Goal: Use online tool/utility: Utilize a website feature to perform a specific function

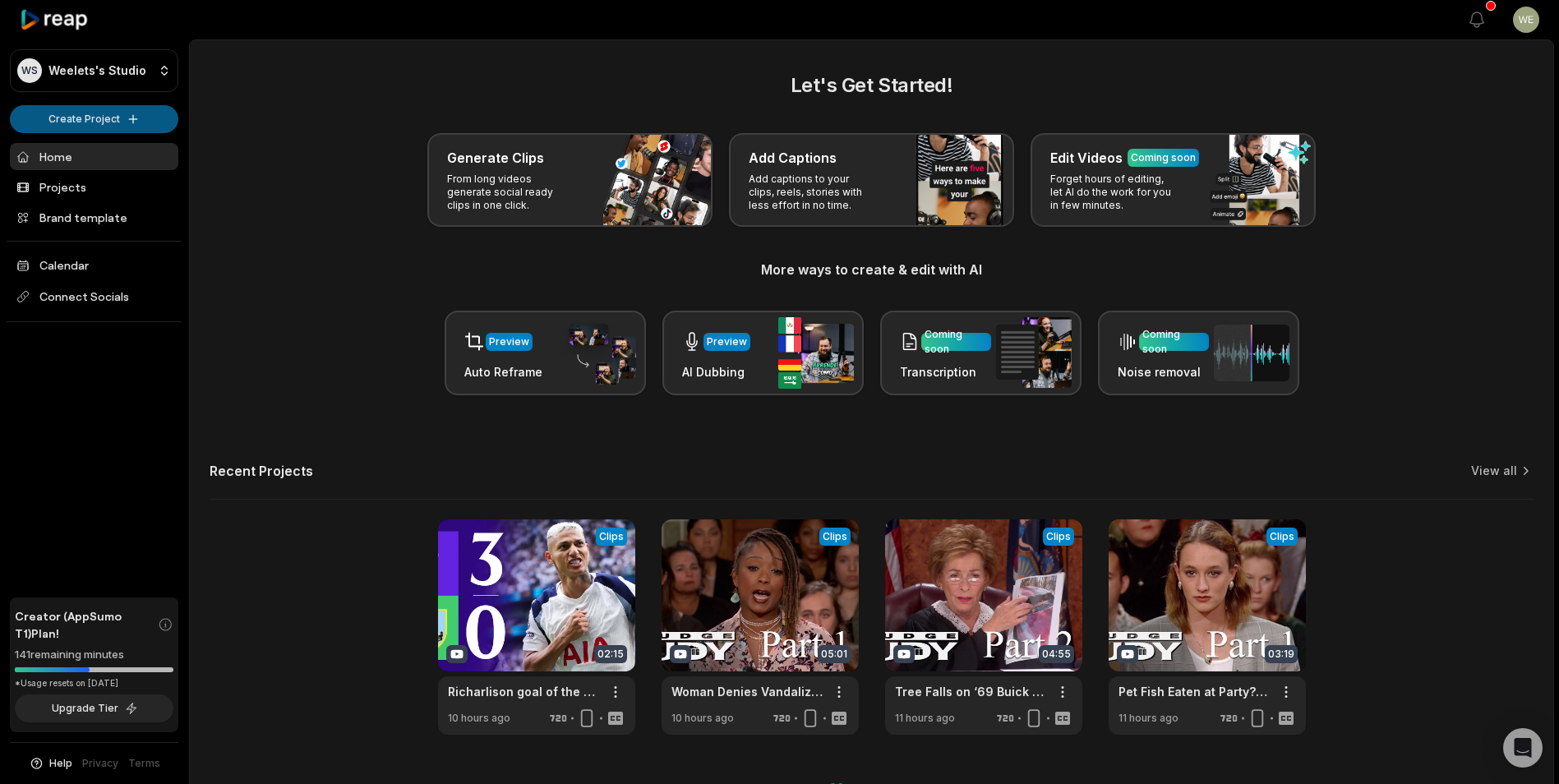
click at [116, 120] on html "WS Weelets's Studio Create Project Home Projects Brand template Calendar Connec…" at bounding box center [779, 392] width 1559 height 784
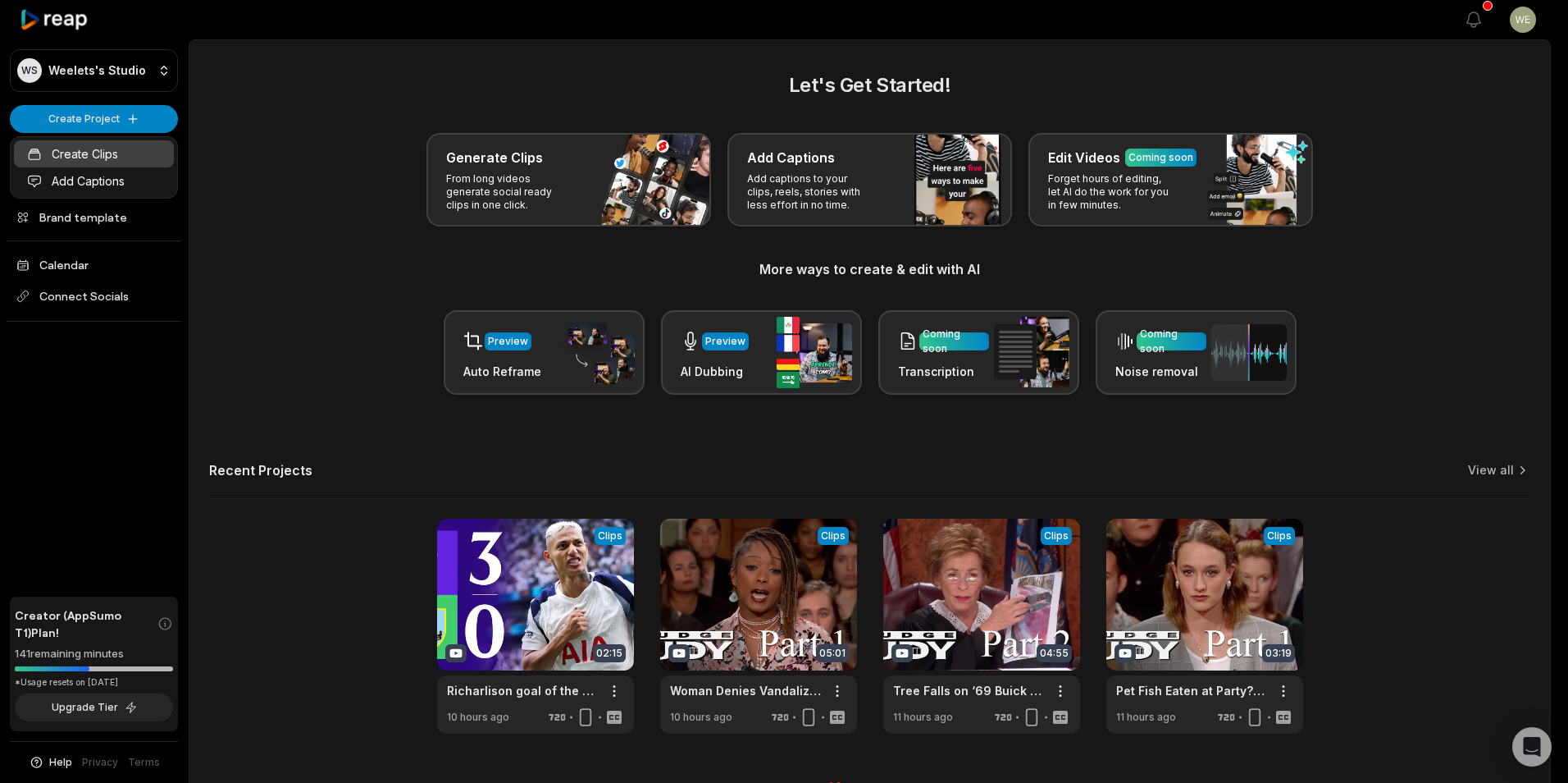
click at [106, 163] on link "Create Clips" at bounding box center [94, 154] width 160 height 27
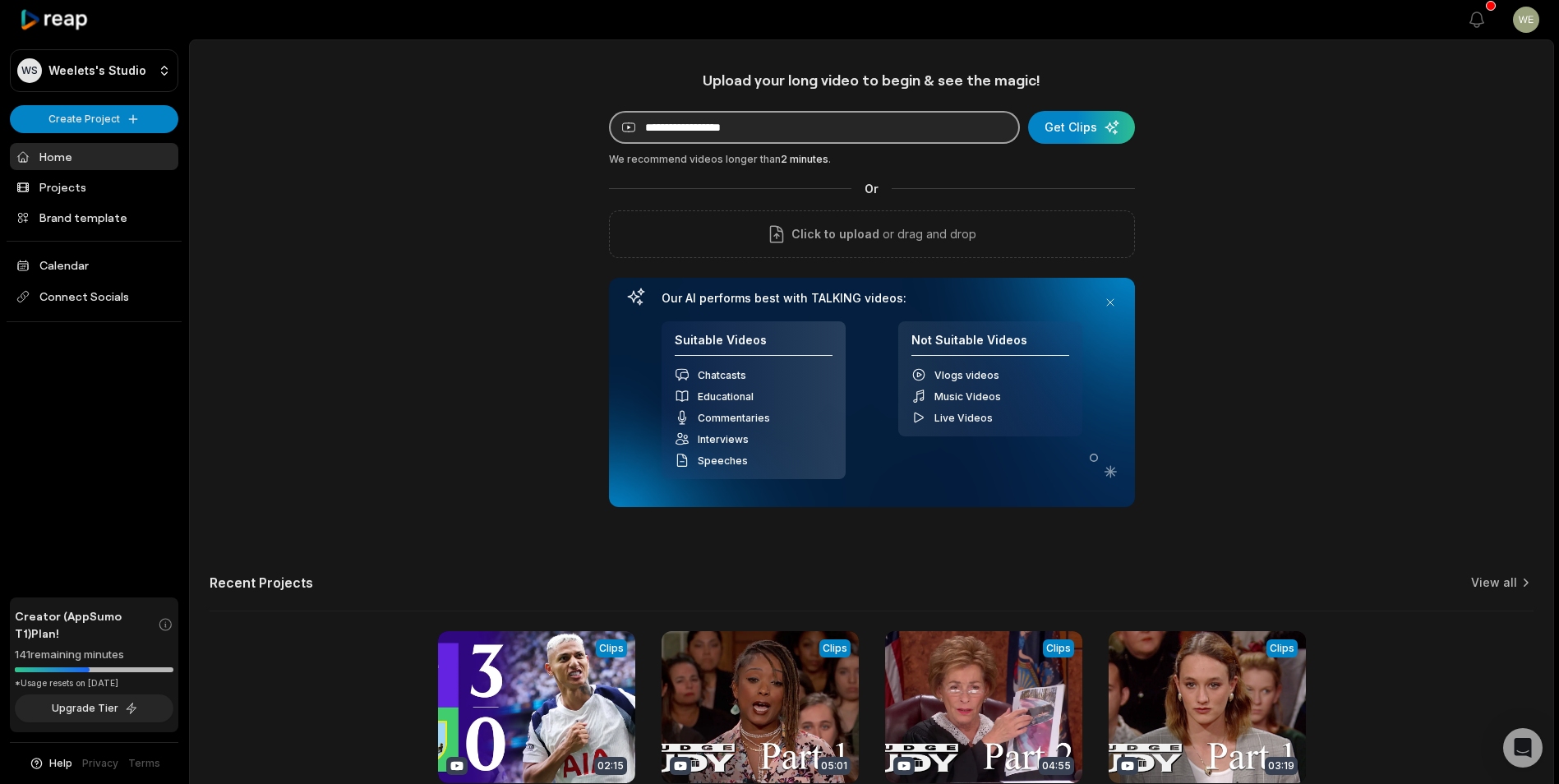
click at [959, 133] on input at bounding box center [814, 126] width 410 height 33
paste input "**********"
type input "**********"
click at [1076, 129] on div "submit" at bounding box center [1081, 126] width 107 height 33
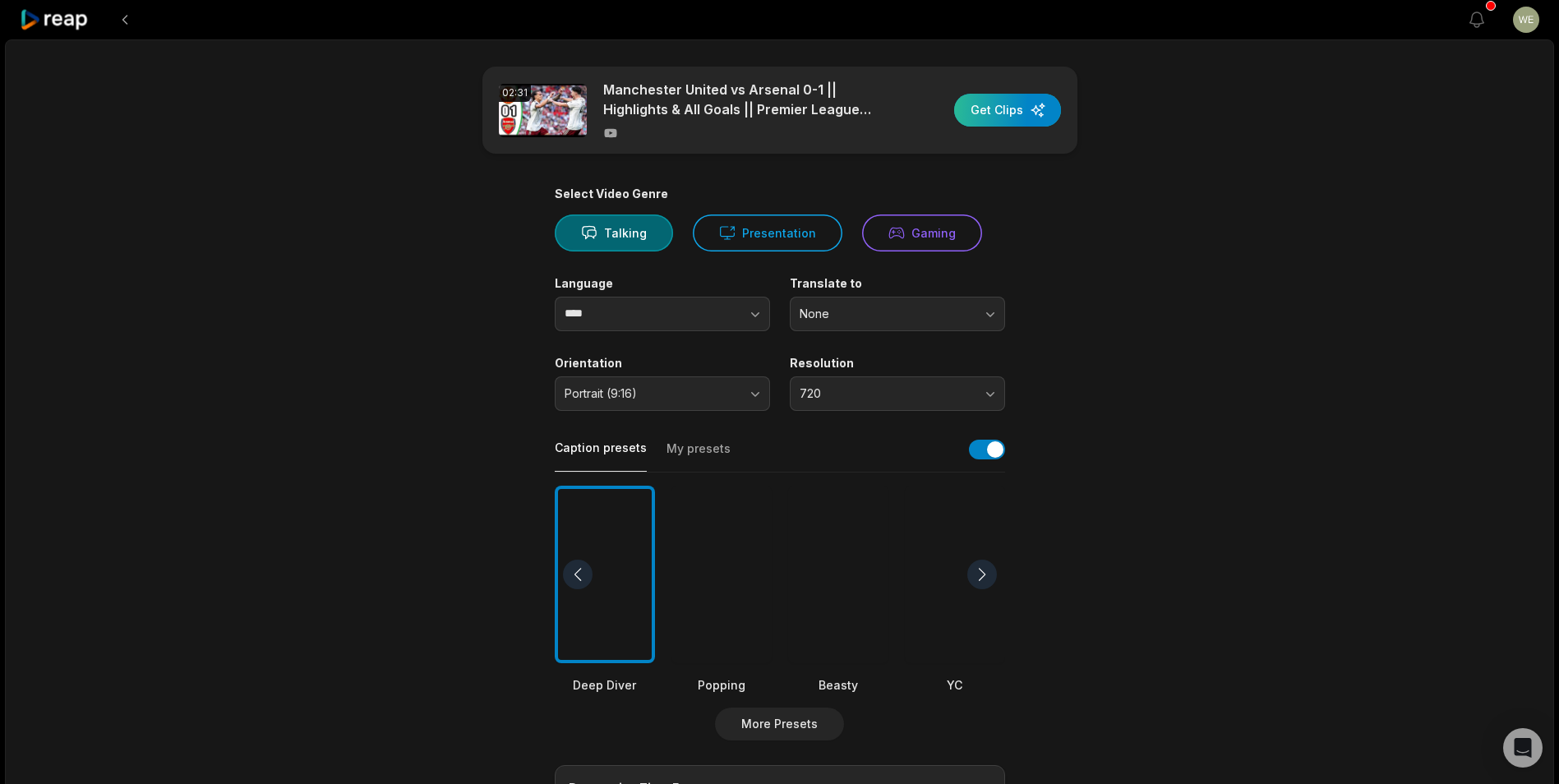
click at [1015, 116] on div "button" at bounding box center [1008, 110] width 107 height 33
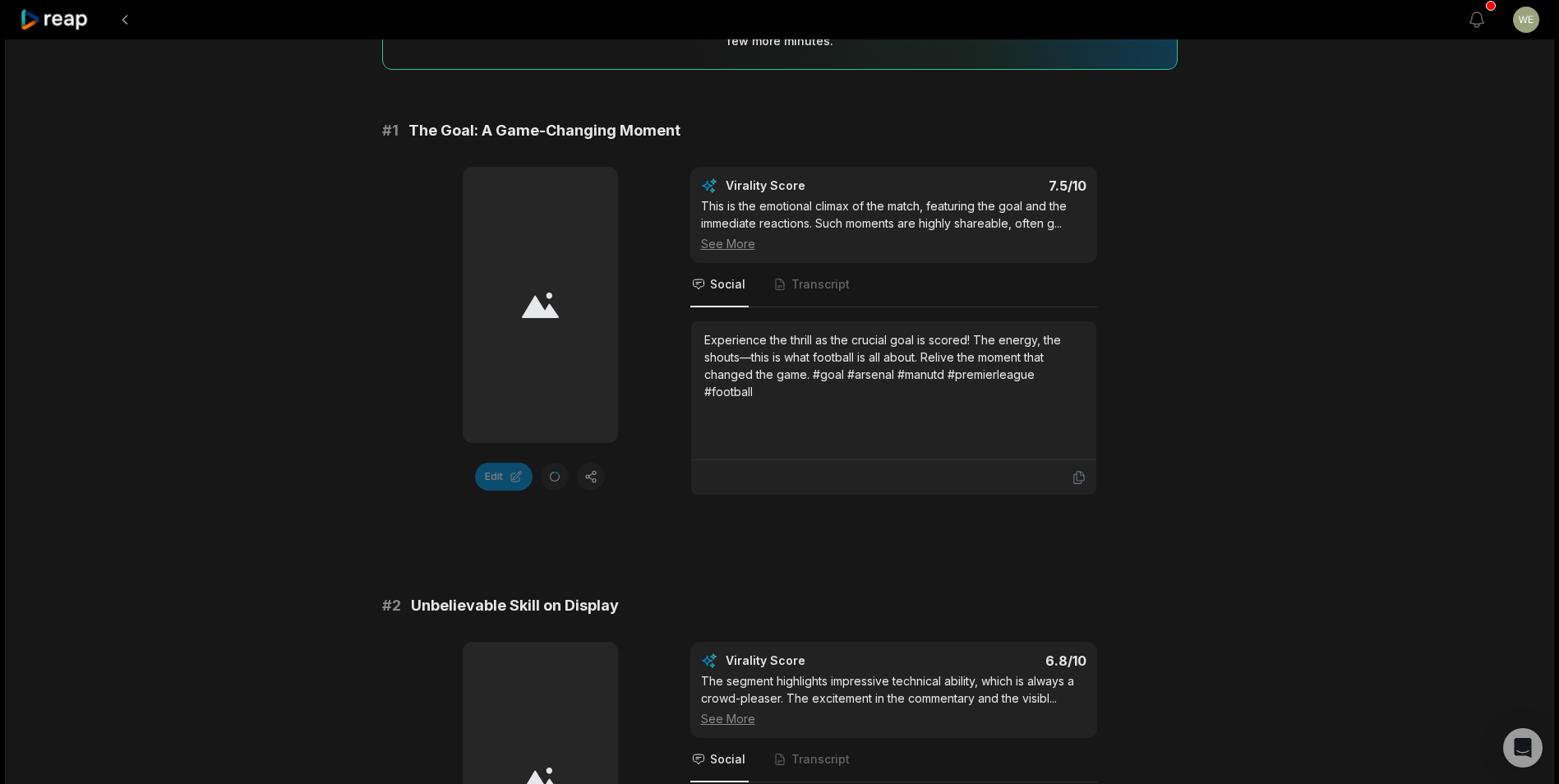
scroll to position [328, 0]
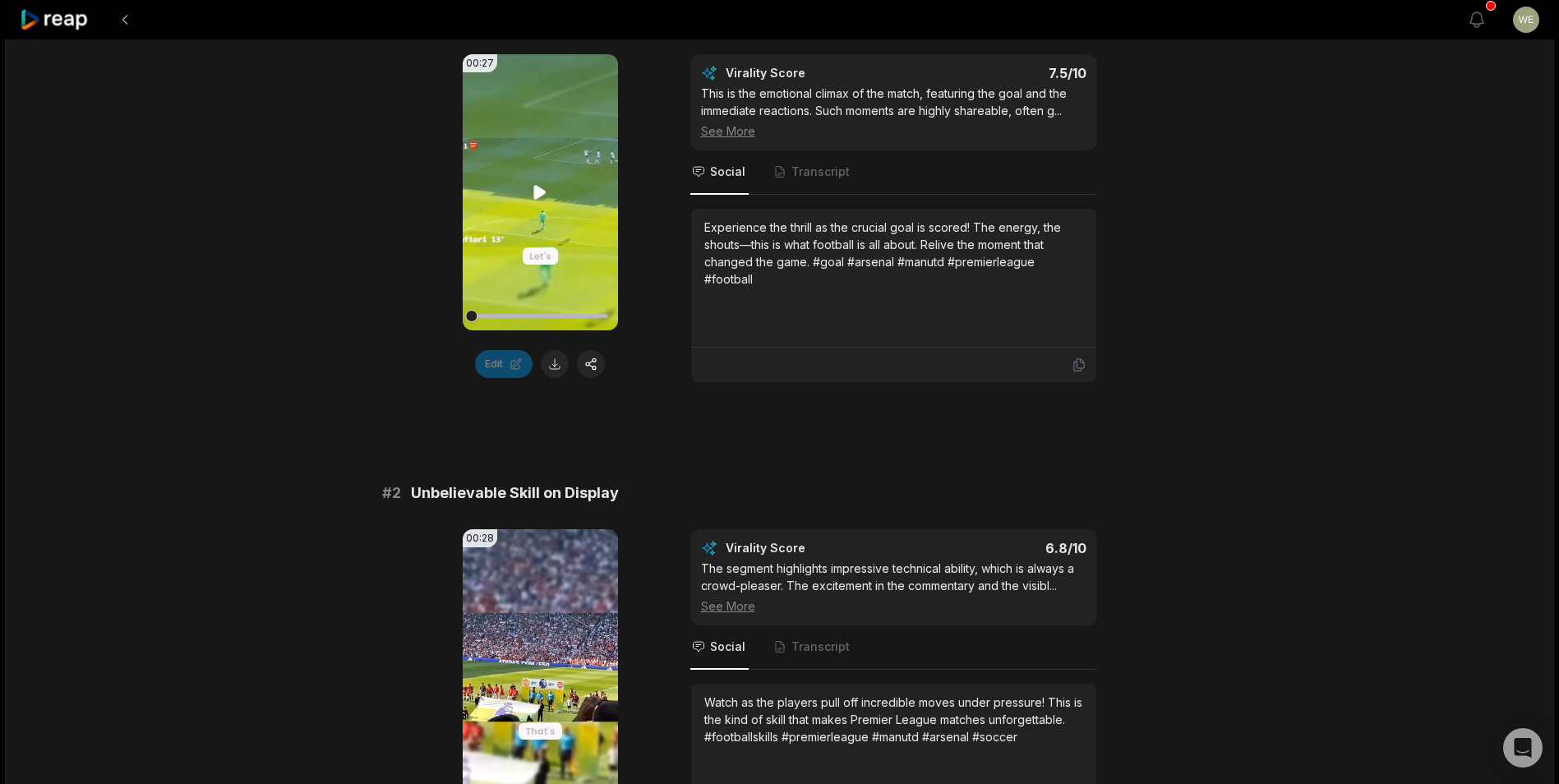
click at [540, 188] on icon at bounding box center [540, 193] width 20 height 20
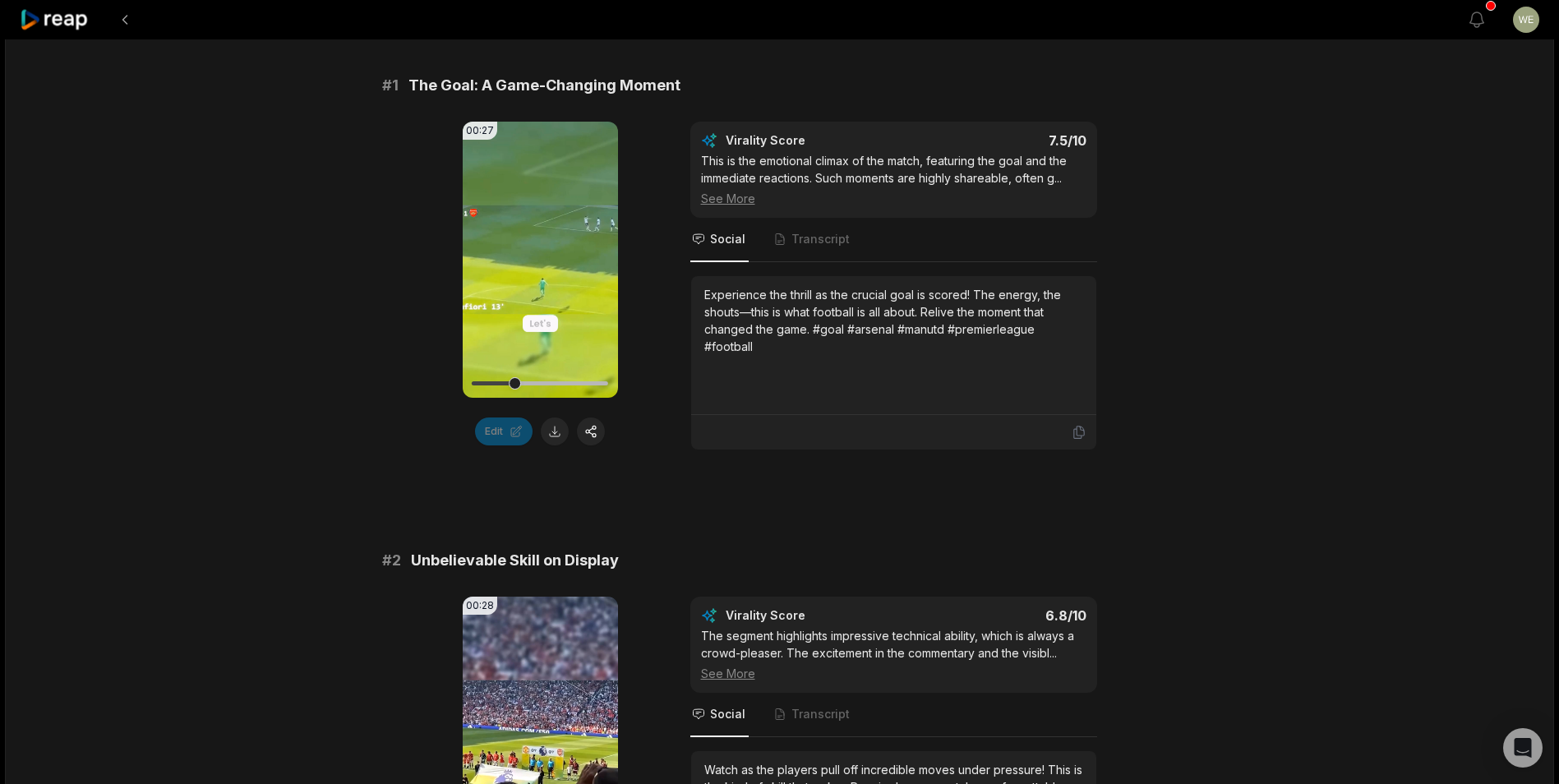
scroll to position [0, 0]
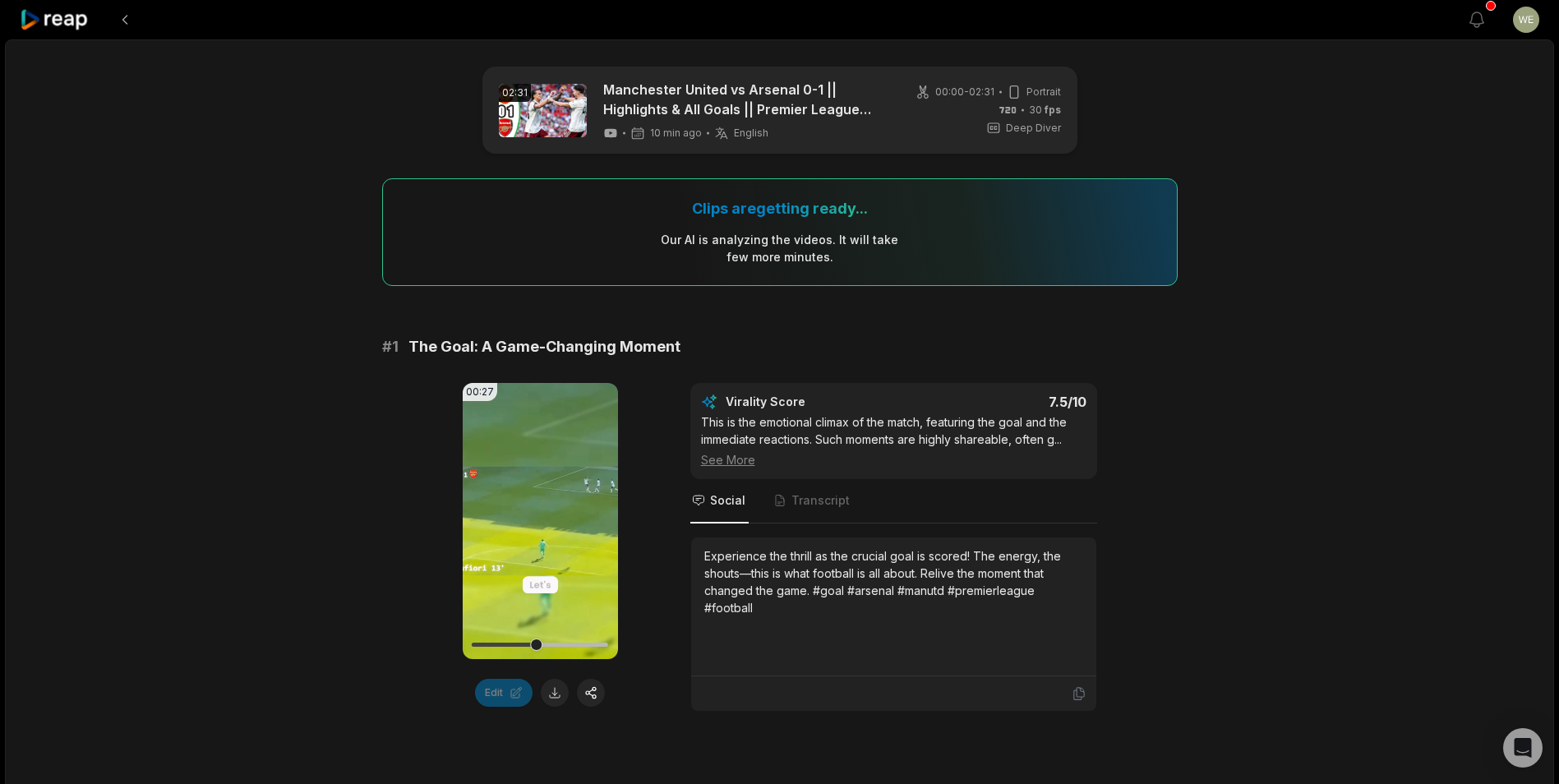
click at [539, 518] on icon at bounding box center [540, 521] width 20 height 20
